Goal: Transaction & Acquisition: Subscribe to service/newsletter

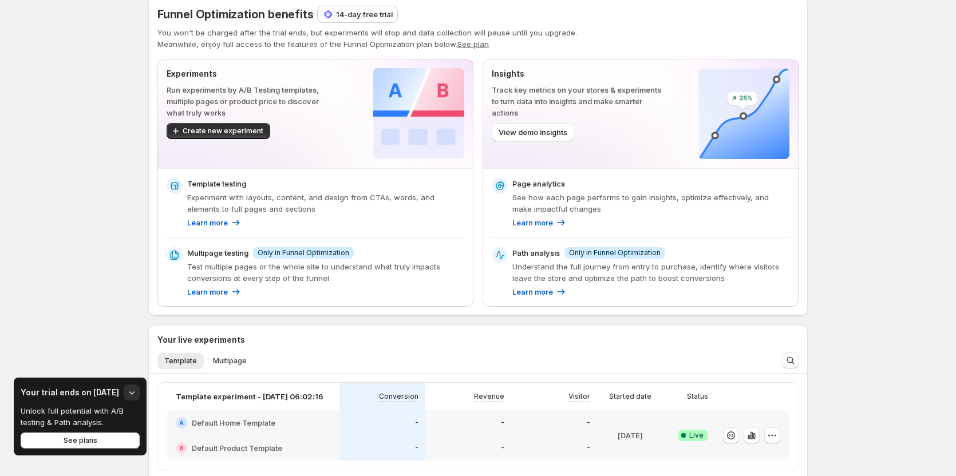
scroll to position [115, 0]
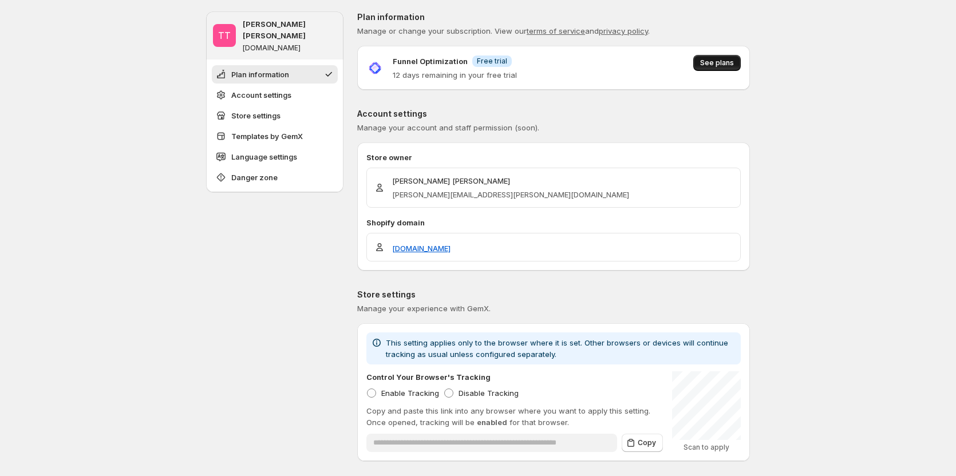
click at [715, 68] on button "See plans" at bounding box center [717, 63] width 48 height 16
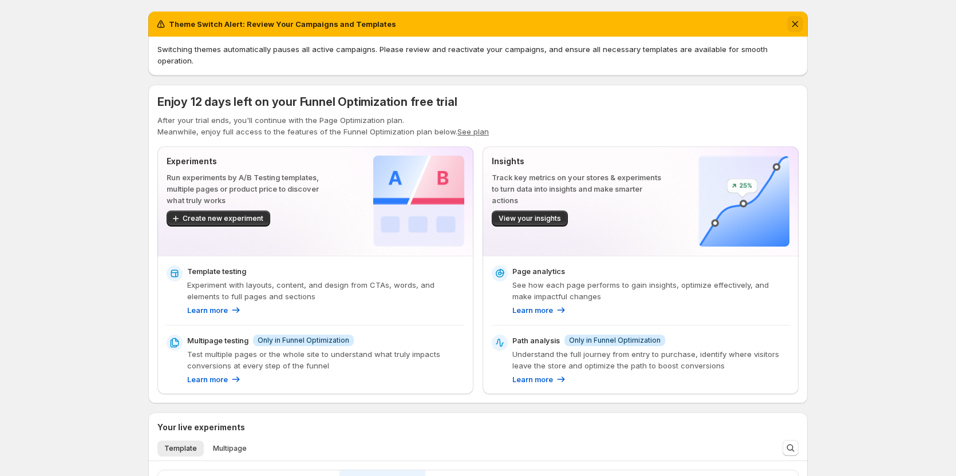
click at [798, 23] on icon "Dismiss notification" at bounding box center [795, 24] width 6 height 6
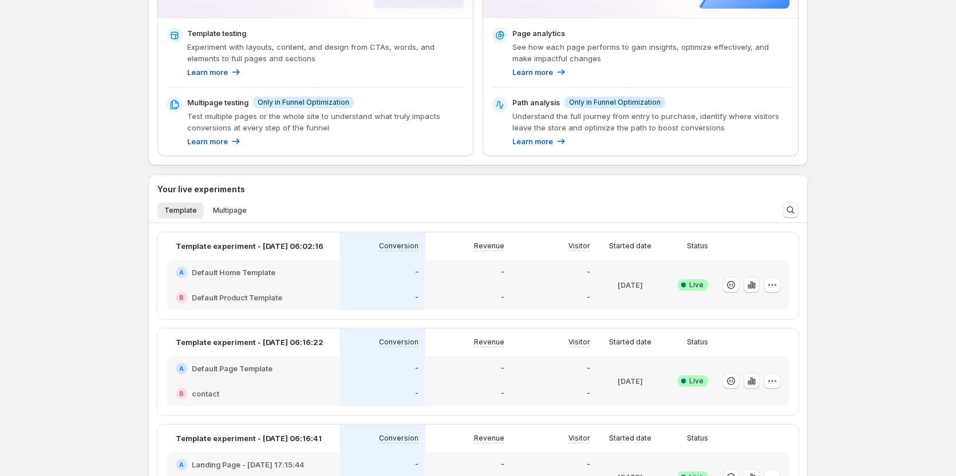
scroll to position [172, 0]
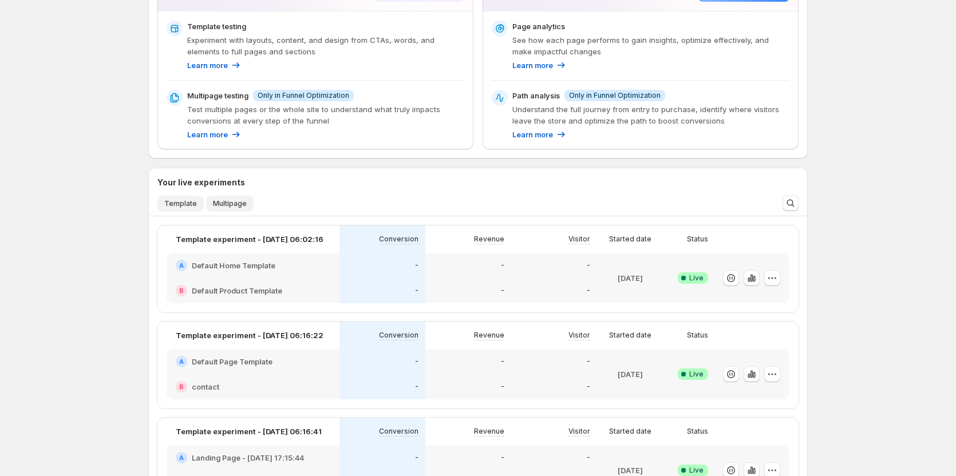
click at [233, 202] on span "Multipage" at bounding box center [230, 203] width 34 height 9
